Goal: Task Accomplishment & Management: Manage account settings

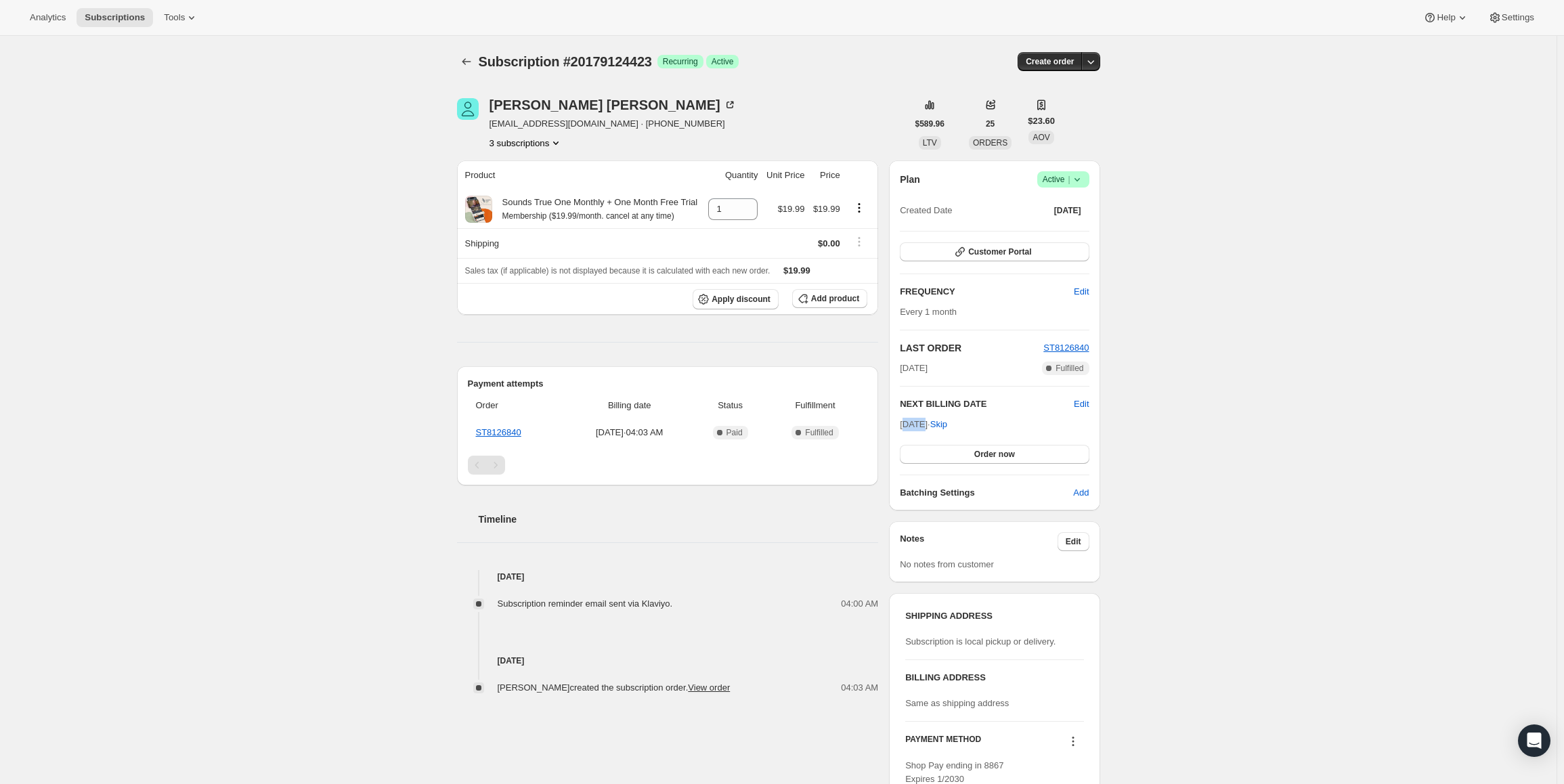
drag, startPoint x: 907, startPoint y: 427, endPoint x: 923, endPoint y: 426, distance: 16.0
click at [923, 426] on span "Oct 11, 2025 · Skip" at bounding box center [923, 424] width 47 height 10
click at [926, 422] on span "Oct 11, 2025 · Skip" at bounding box center [923, 424] width 47 height 10
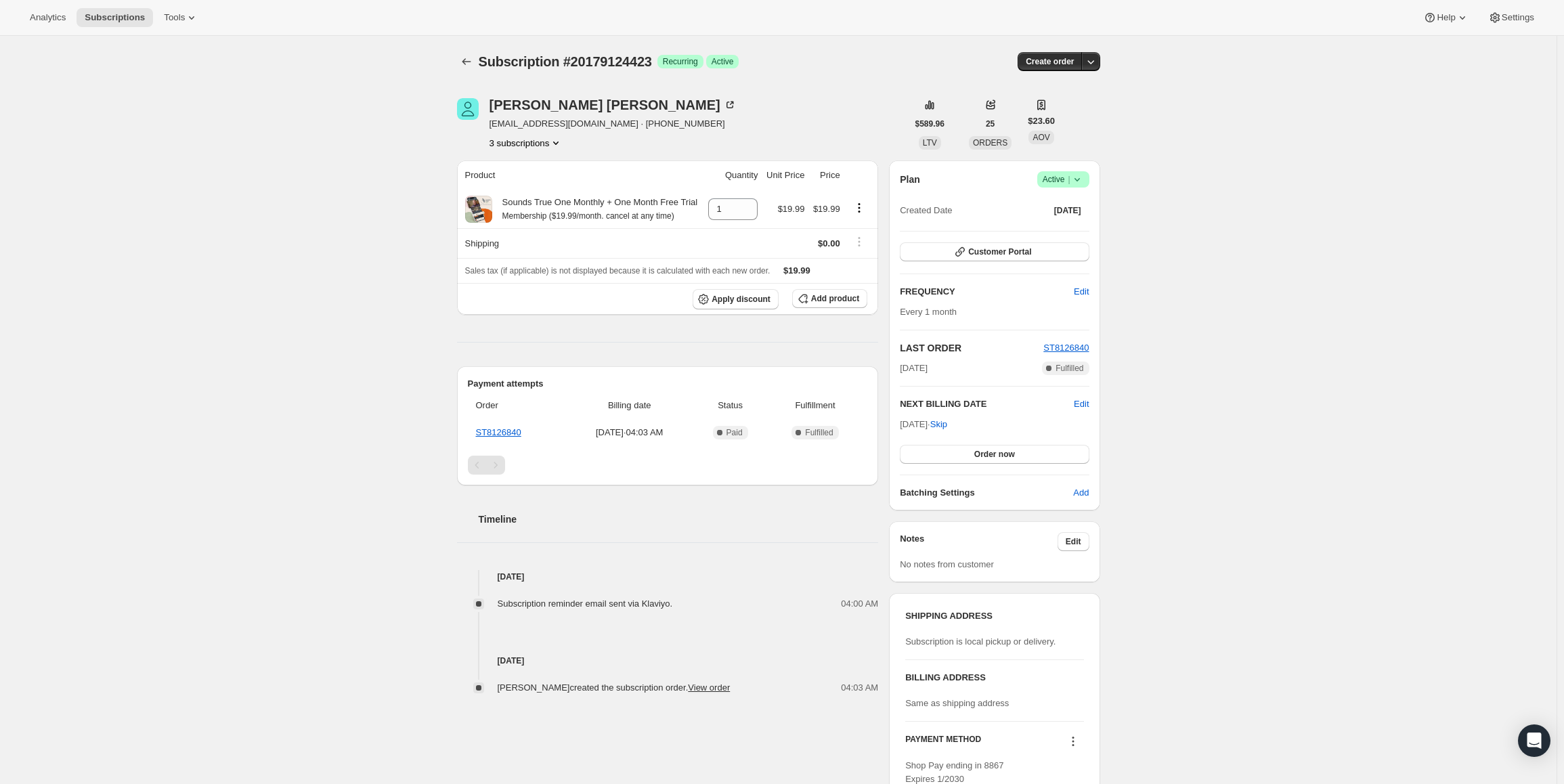
click at [1079, 181] on icon at bounding box center [1077, 180] width 13 height 13
drag, startPoint x: 1064, startPoint y: 207, endPoint x: 1056, endPoint y: 207, distance: 8.0
click at [1063, 207] on span "Pause subscription" at bounding box center [1066, 206] width 75 height 10
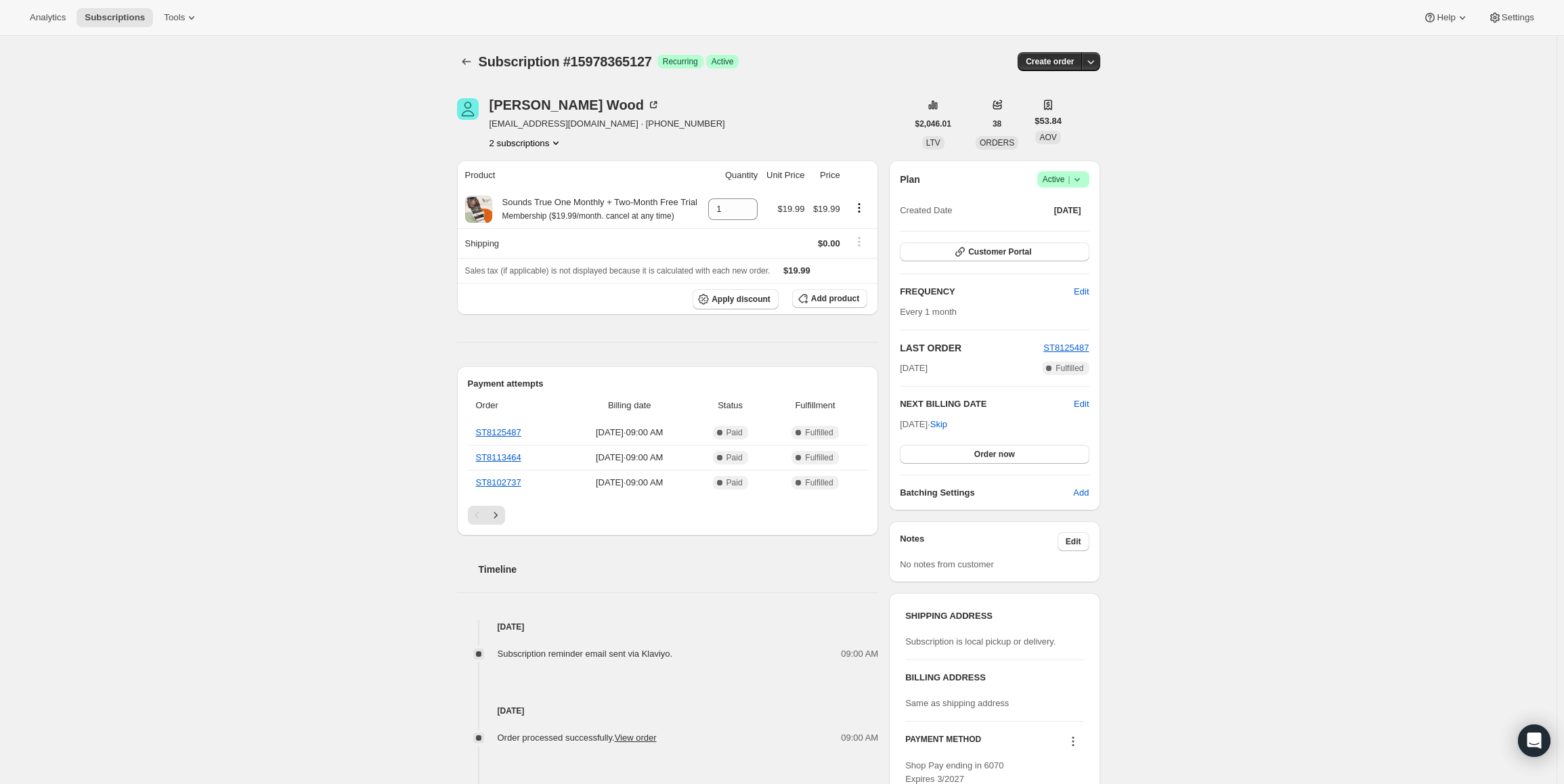
click at [1070, 187] on span "Success Active |" at bounding box center [1063, 180] width 52 height 16
drag, startPoint x: 905, startPoint y: 420, endPoint x: 969, endPoint y: 417, distance: 64.1
click at [946, 422] on span "Oct 7, 2025 · Skip" at bounding box center [923, 424] width 47 height 10
copy span "Oct 7, 2025 ·"
click at [1064, 179] on span "Active |" at bounding box center [1063, 180] width 41 height 13
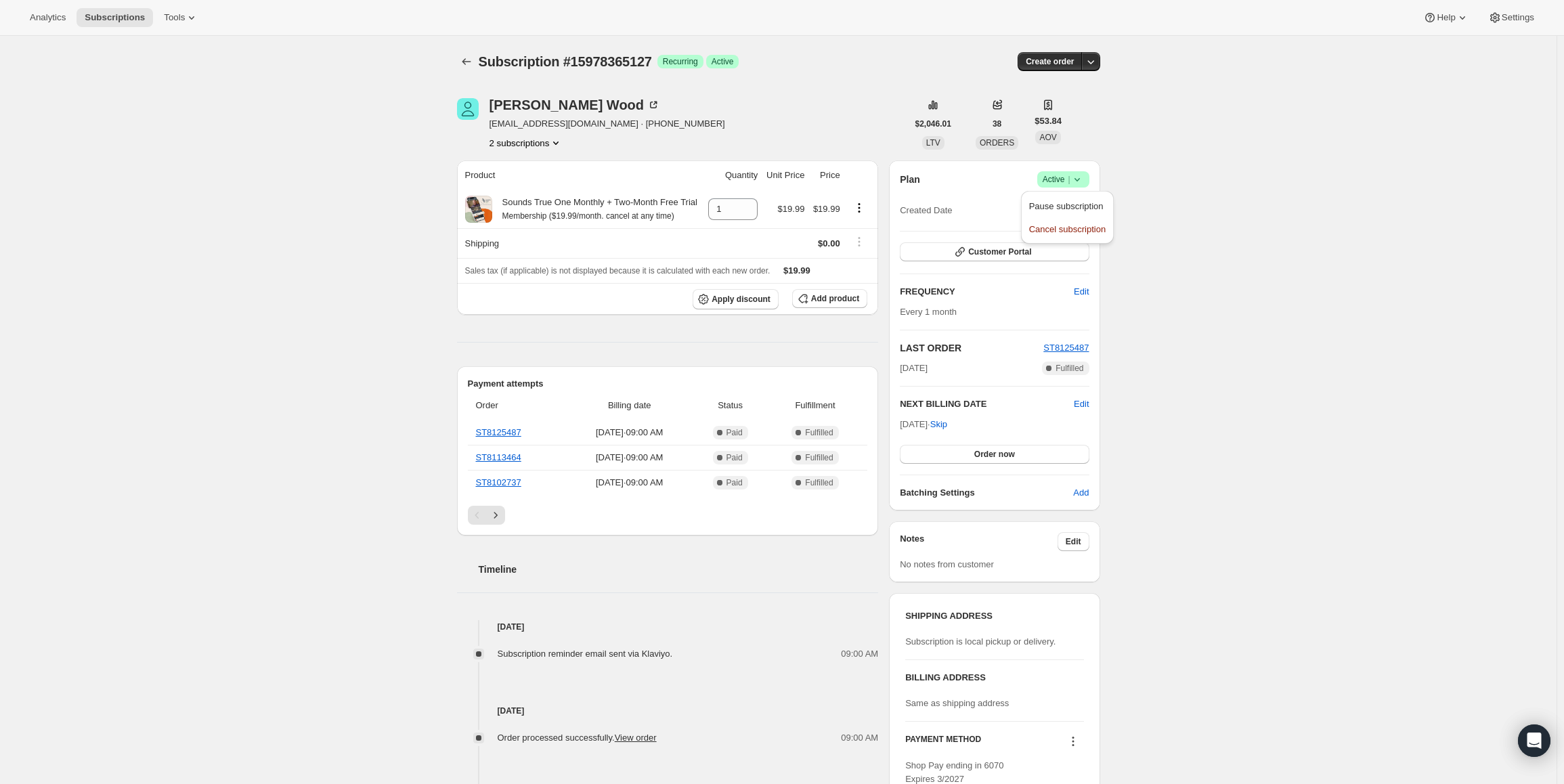
click at [1053, 202] on span "Pause subscription" at bounding box center [1066, 206] width 75 height 10
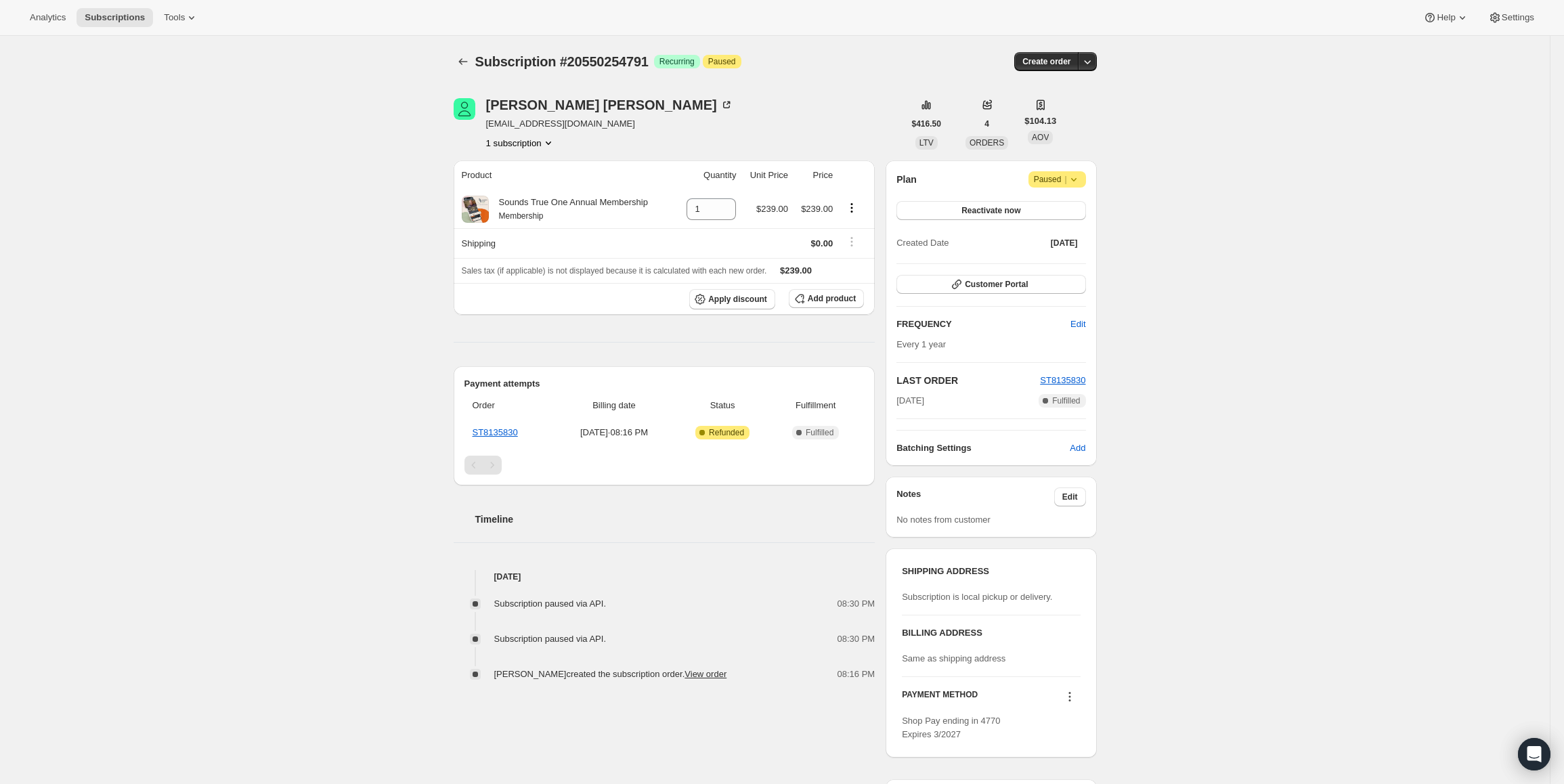
click at [1061, 186] on span "Attention Paused |" at bounding box center [1057, 180] width 58 height 16
click at [1059, 206] on span "Cancel subscription" at bounding box center [1062, 206] width 76 height 10
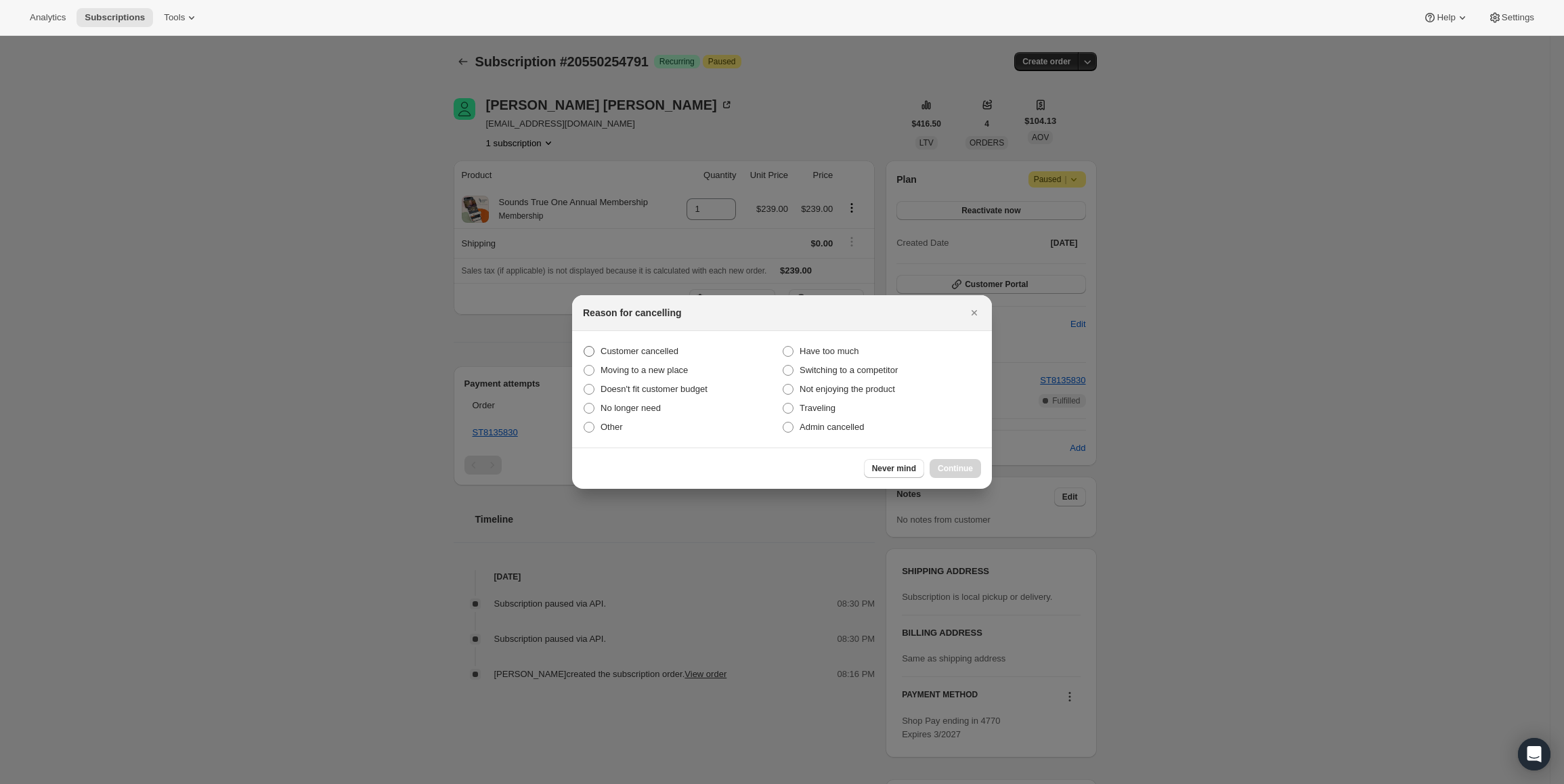
click at [650, 346] on span "Customer cancelled" at bounding box center [639, 351] width 78 height 10
click at [584, 346] on input "Customer cancelled" at bounding box center [584, 346] width 1 height 1
radio input "true"
click at [971, 464] on span "Continue" at bounding box center [955, 468] width 35 height 10
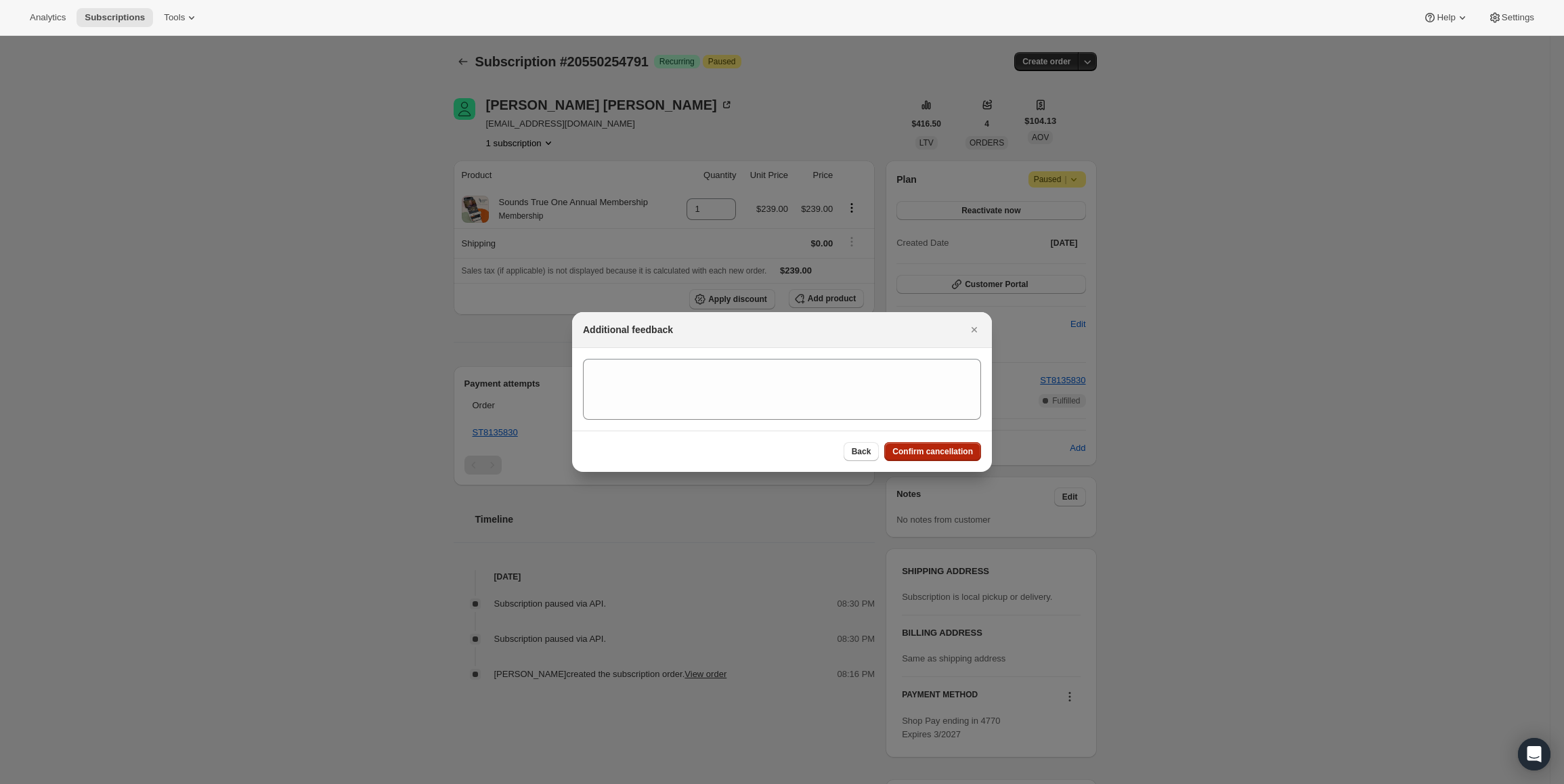
click at [905, 450] on span "Confirm cancellation" at bounding box center [932, 451] width 81 height 10
